Goal: Ask a question

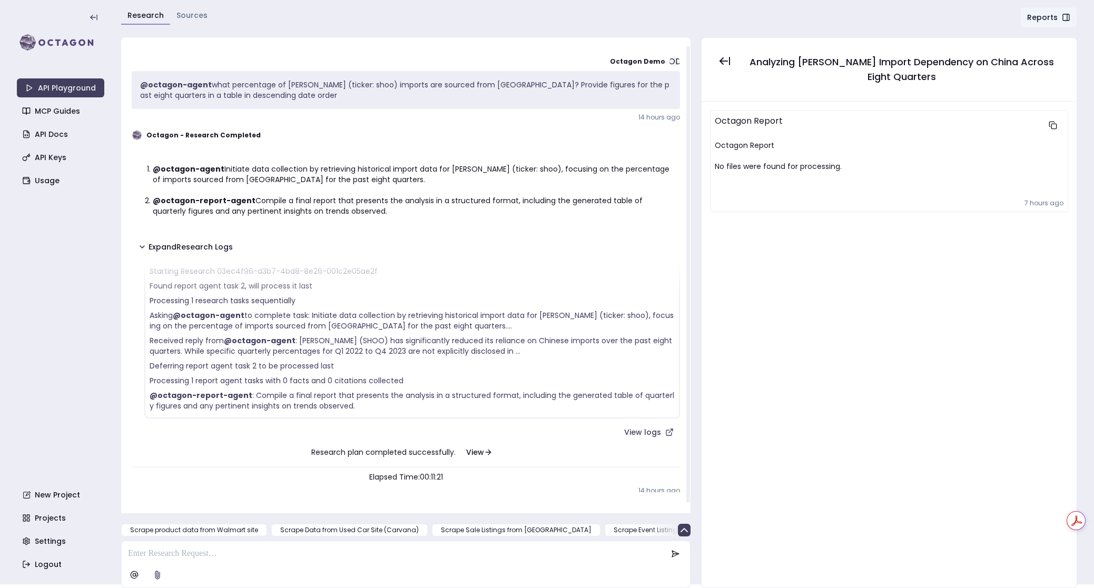
scroll to position [46, 0]
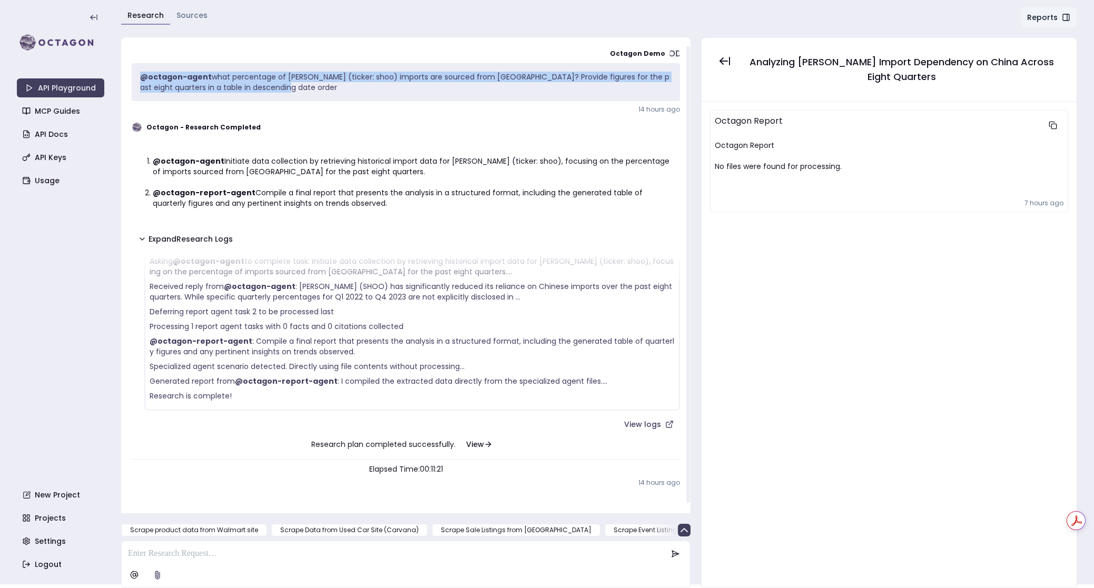
drag, startPoint x: 278, startPoint y: 87, endPoint x: 152, endPoint y: 65, distance: 127.8
click at [152, 65] on div "@octagon-agent what percentage of [PERSON_NAME] (ticker: shoo) imports are sour…" at bounding box center [406, 82] width 548 height 38
copy p "@octagon-agent what percentage of [PERSON_NAME] (ticker: shoo) imports are sour…"
click at [50, 489] on link "New Project" at bounding box center [61, 495] width 87 height 19
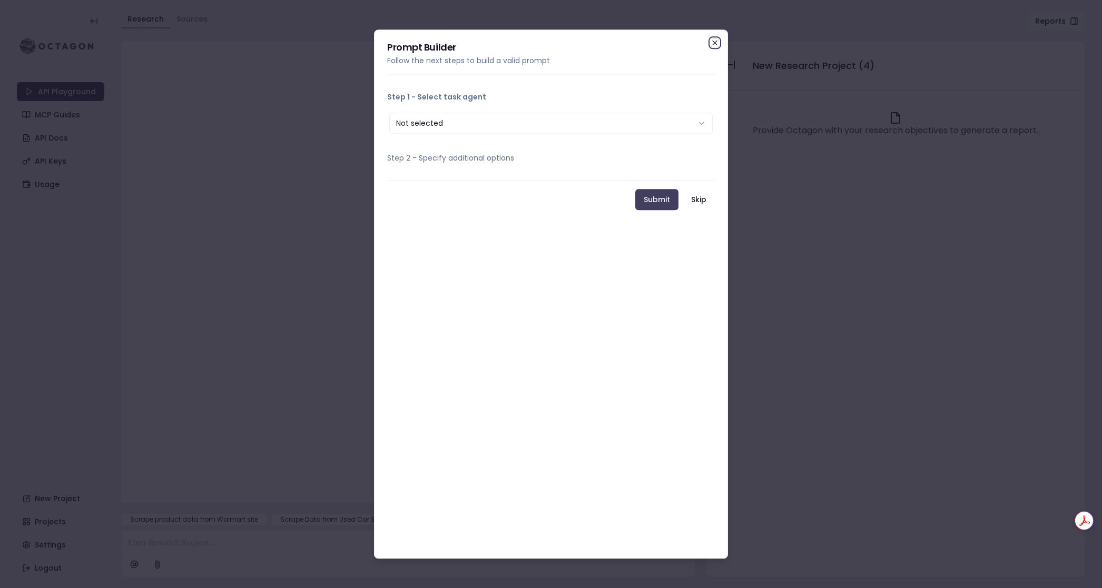
click at [715, 42] on icon "button" at bounding box center [715, 42] width 8 height 8
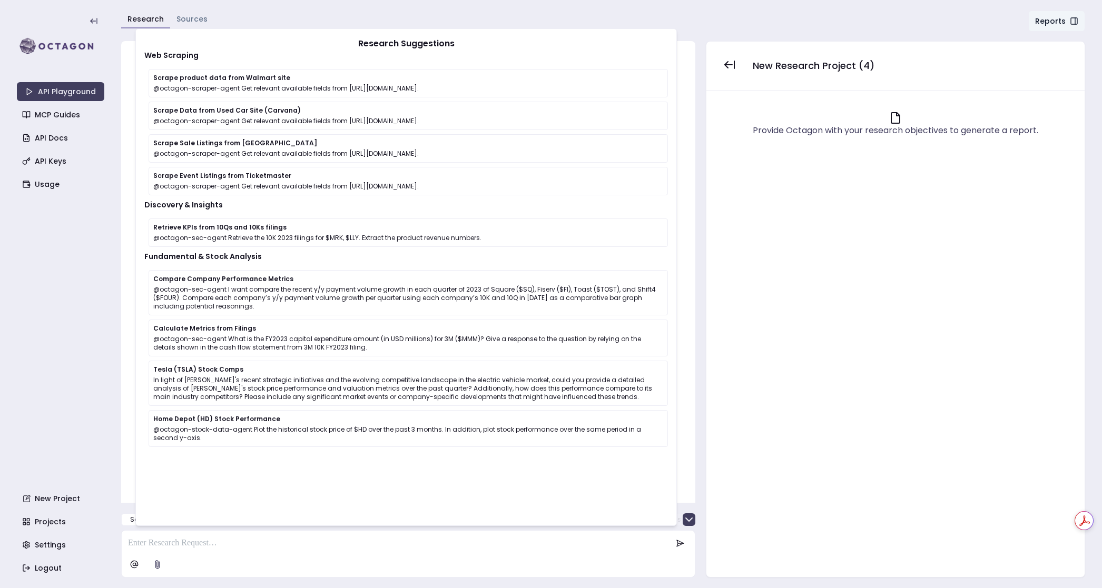
click at [132, 451] on div at bounding box center [408, 272] width 553 height 441
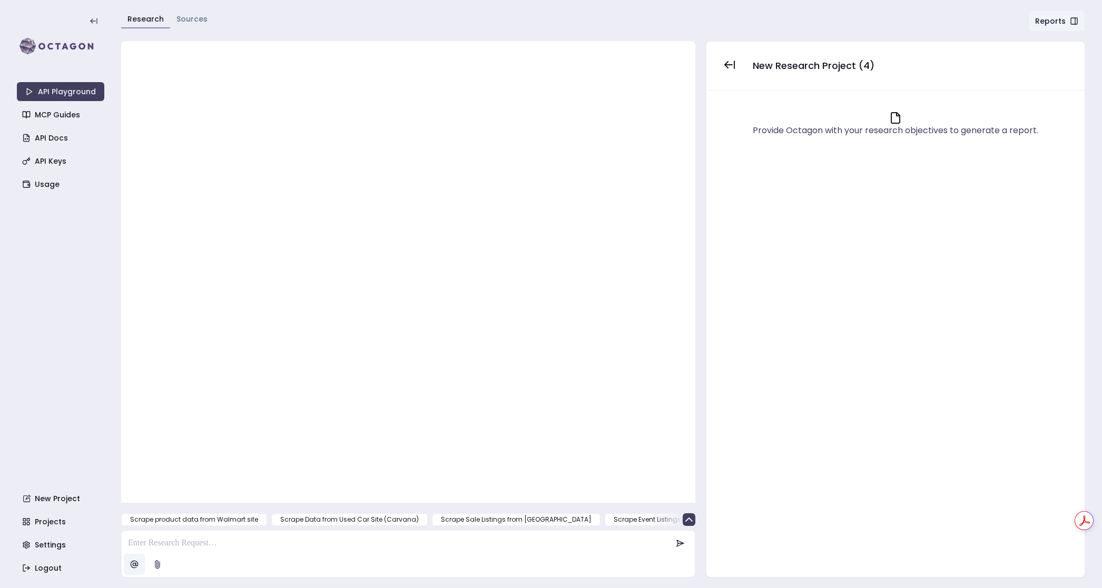
click at [136, 566] on html "API Playground MCP Guides API Docs API Keys Usage New Project Projects Settings…" at bounding box center [551, 294] width 1102 height 588
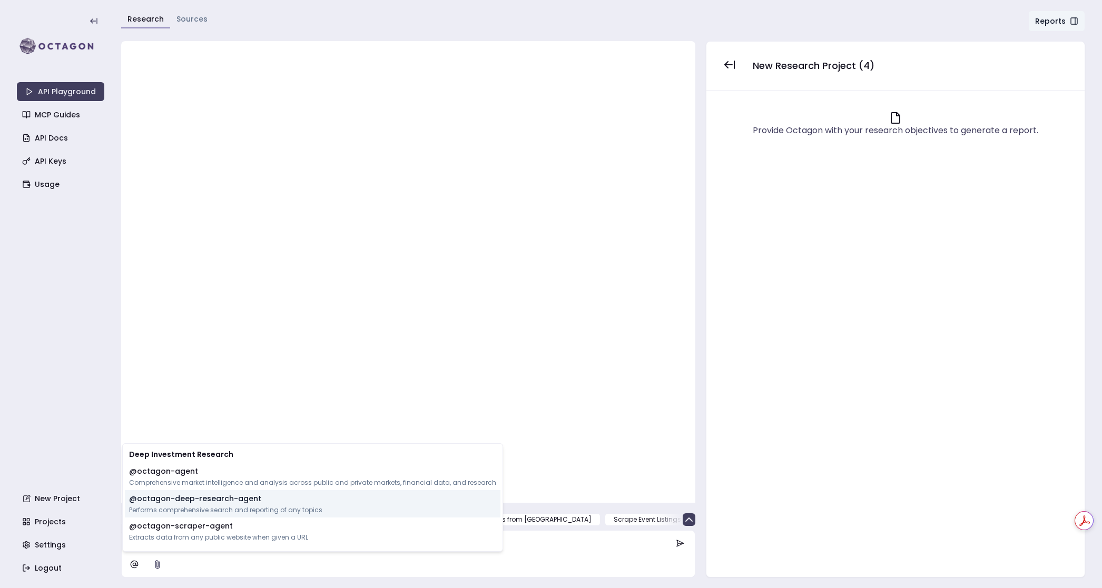
click at [185, 499] on p "@ octagon-deep-research-agent" at bounding box center [195, 499] width 132 height 11
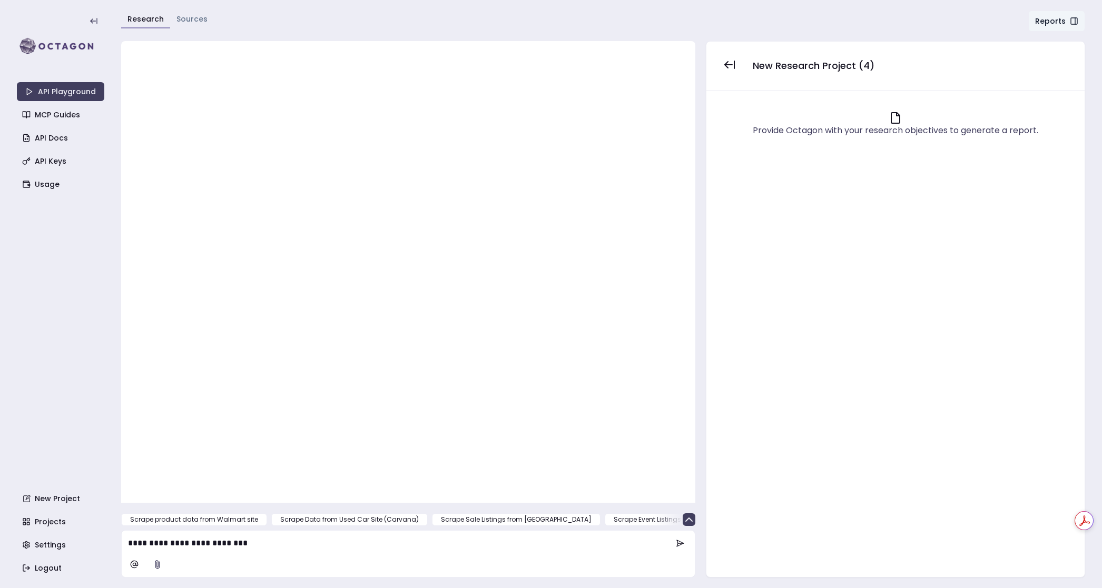
click at [298, 552] on div "**********" at bounding box center [408, 543] width 569 height 21
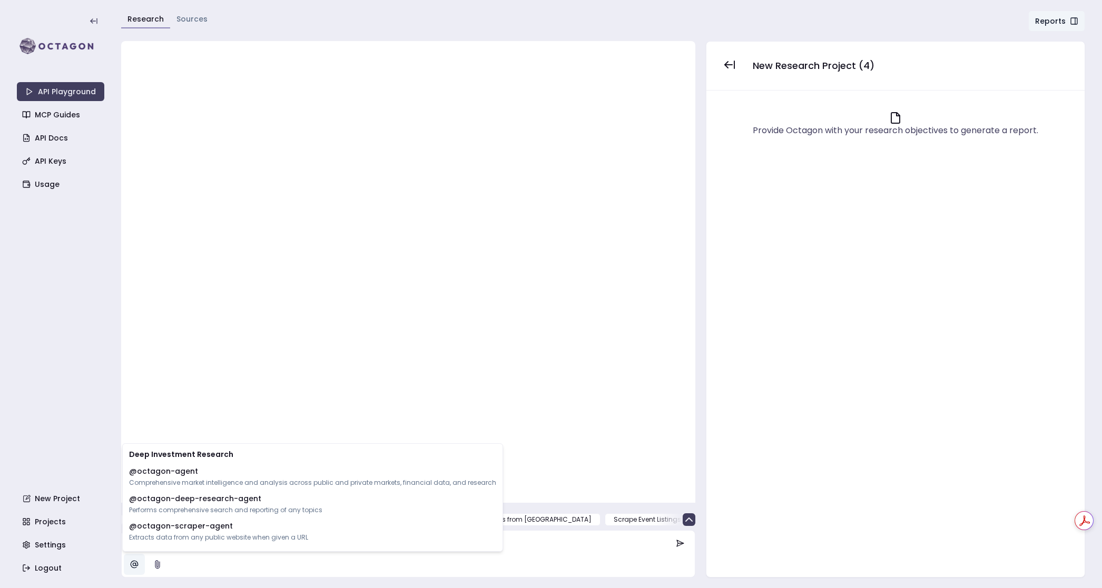
click at [132, 565] on html "**********" at bounding box center [551, 294] width 1102 height 588
